Goal: Information Seeking & Learning: Learn about a topic

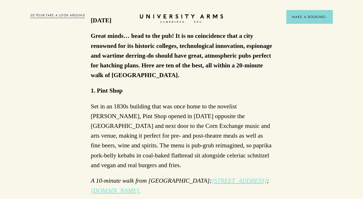
scroll to position [289, 0]
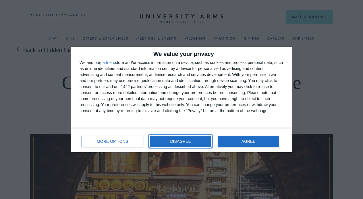
click at [186, 138] on button "DISAGREE" at bounding box center [181, 141] width 62 height 11
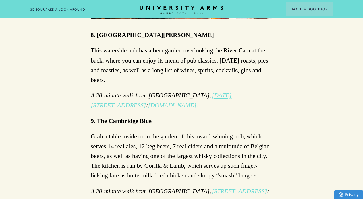
scroll to position [1461, 0]
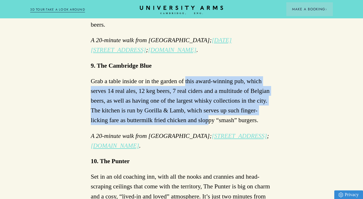
drag, startPoint x: 188, startPoint y: 72, endPoint x: 189, endPoint y: 114, distance: 42.0
click at [189, 114] on p "Grab a table inside or in the garden of this award-winning pub, which serves 14…" at bounding box center [182, 100] width 182 height 49
click at [189, 113] on p "Grab a table inside or in the garden of this award-winning pub, which serves 14…" at bounding box center [182, 100] width 182 height 49
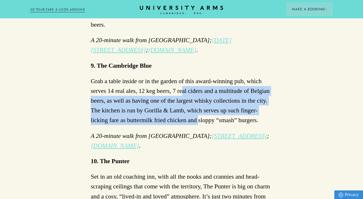
drag, startPoint x: 179, startPoint y: 78, endPoint x: 179, endPoint y: 108, distance: 30.2
click at [179, 108] on p "Grab a table inside or in the garden of this award-winning pub, which serves 14…" at bounding box center [182, 100] width 182 height 49
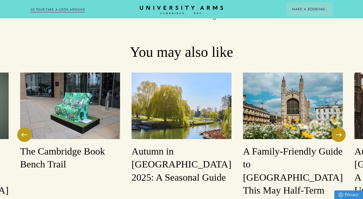
scroll to position [1931, 0]
